Goal: Transaction & Acquisition: Purchase product/service

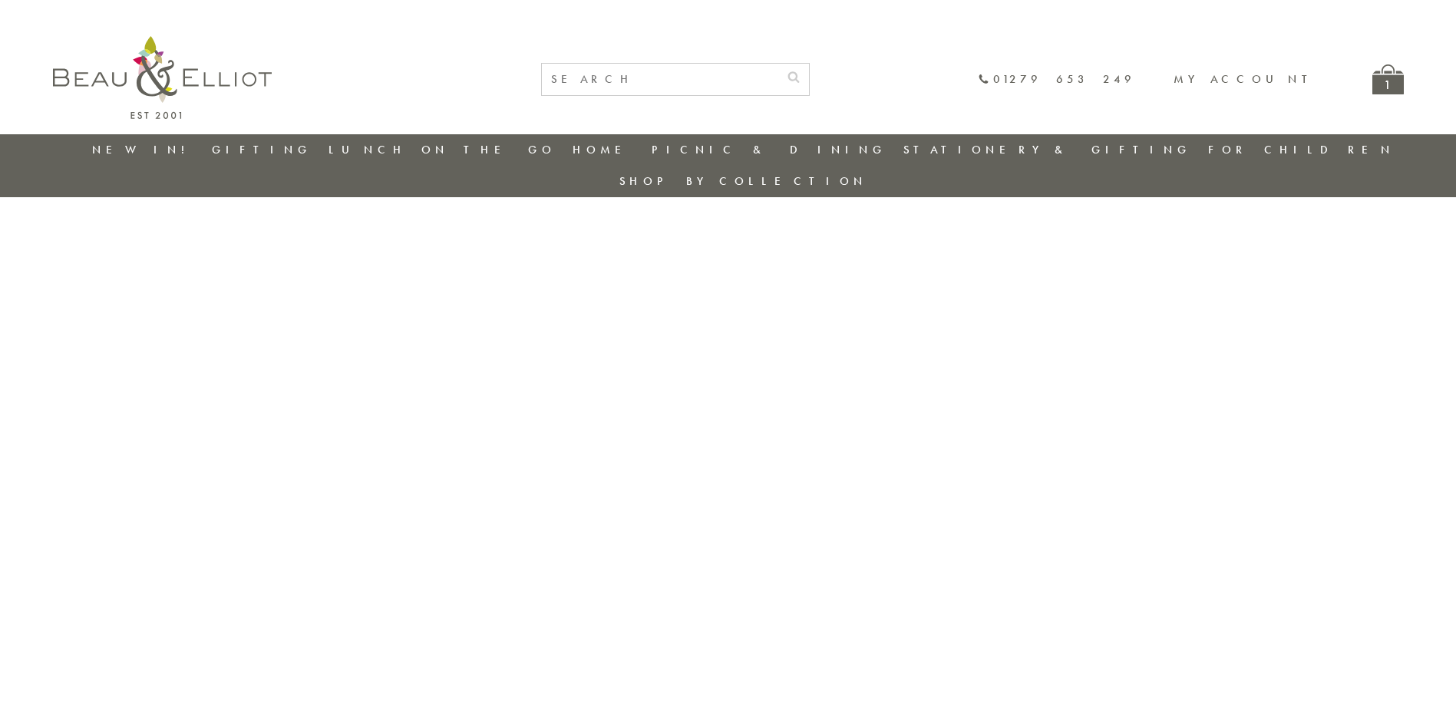
click at [1392, 85] on div "1" at bounding box center [1388, 79] width 31 height 30
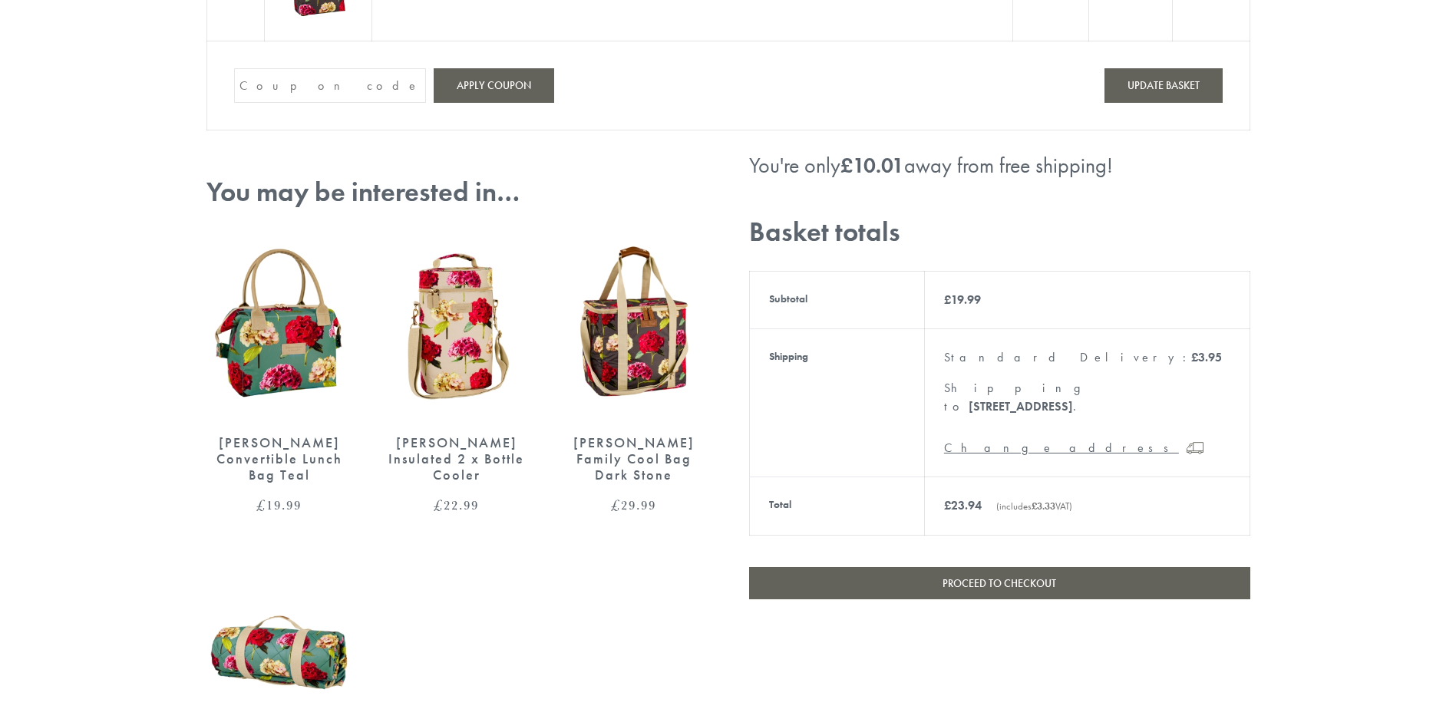
scroll to position [384, 0]
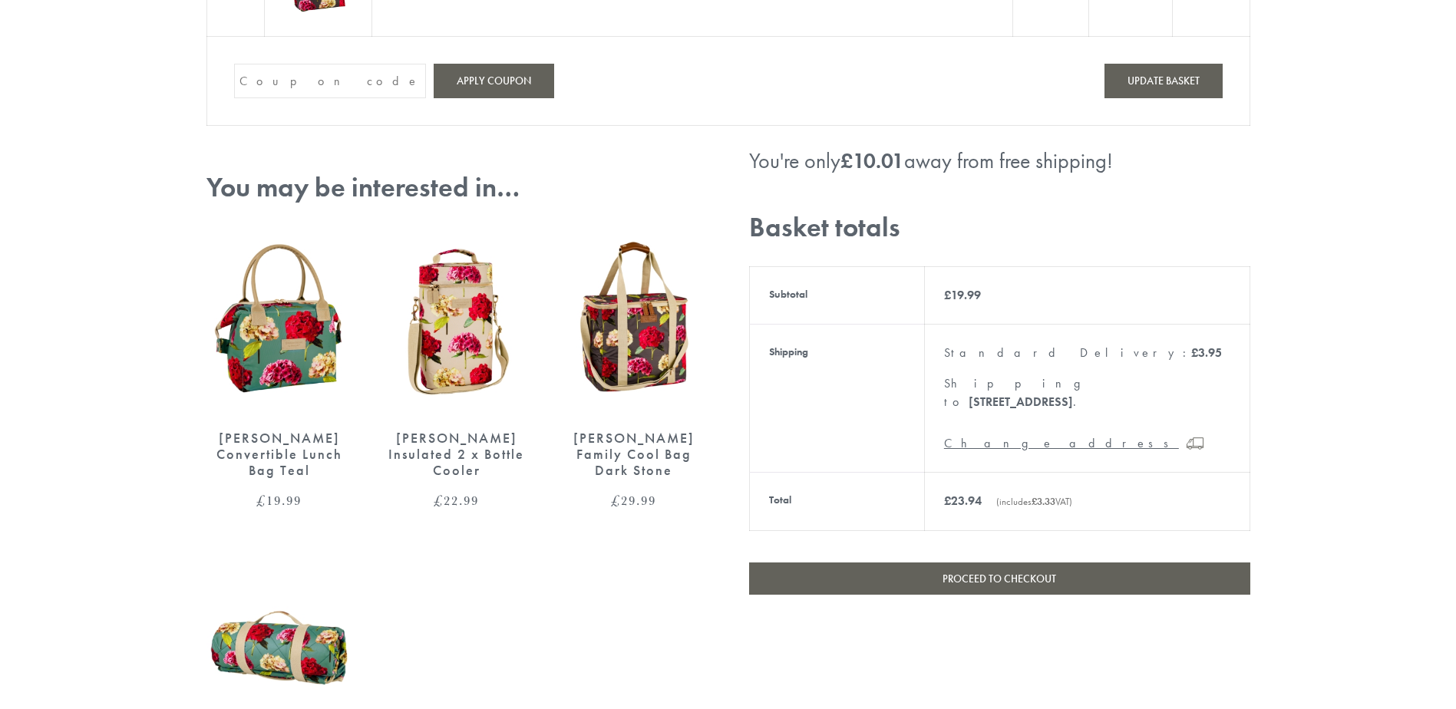
click at [997, 563] on link "Proceed to checkout" at bounding box center [999, 579] width 501 height 32
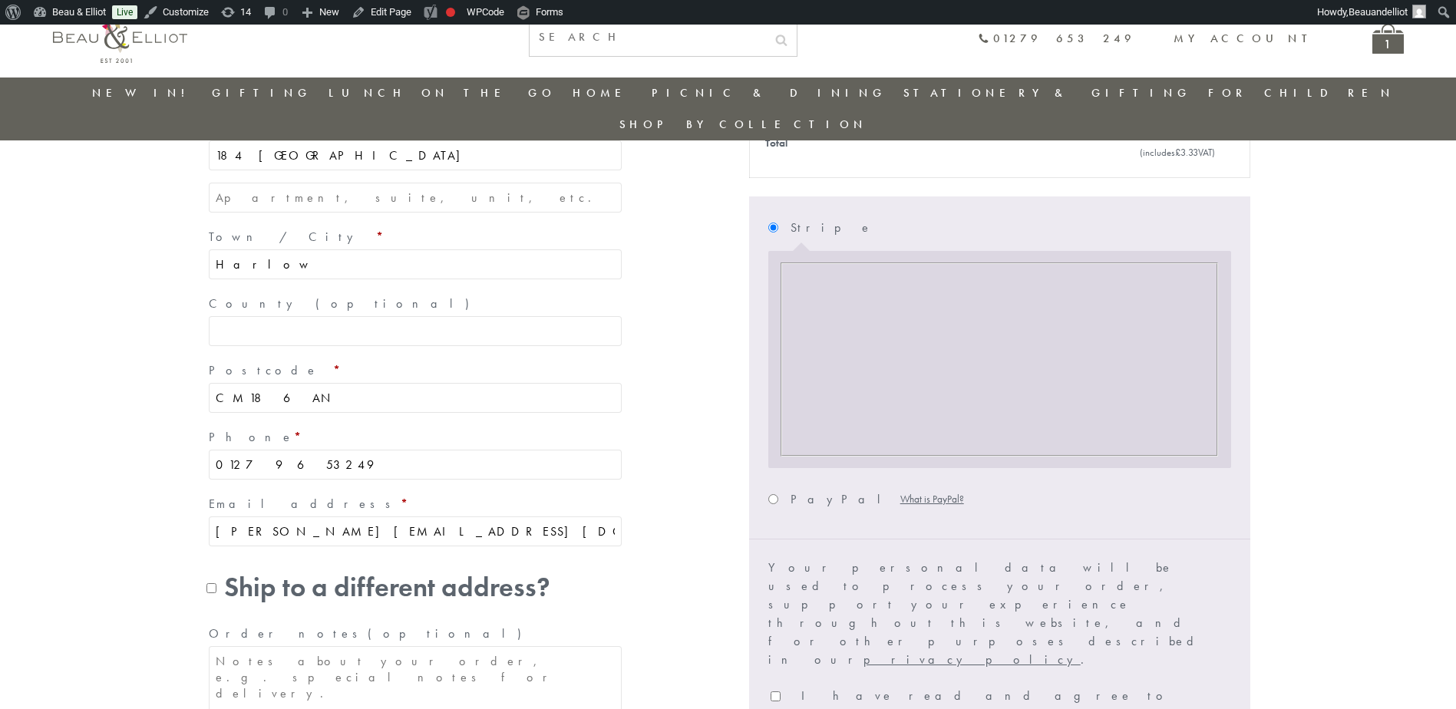
scroll to position [100, 0]
